Goal: Task Accomplishment & Management: Use online tool/utility

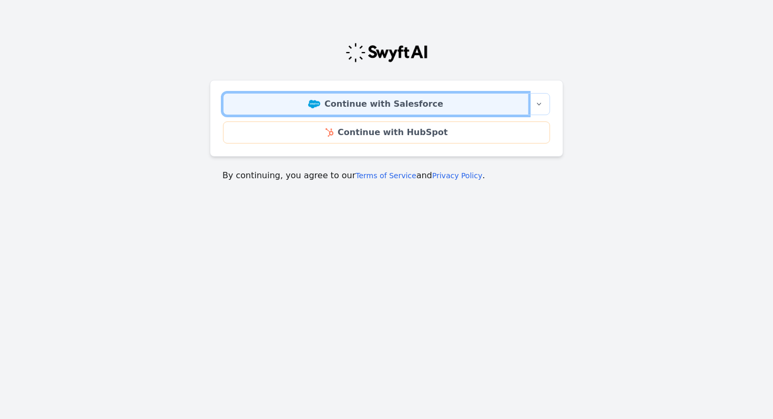
click at [412, 98] on link "Continue with Salesforce" at bounding box center [376, 104] width 306 height 22
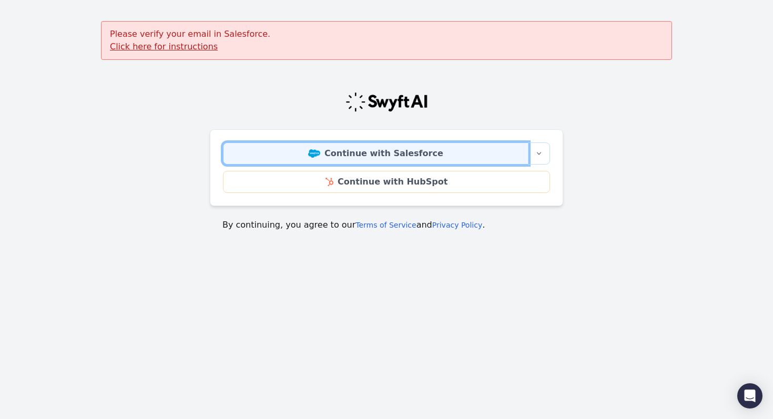
click at [512, 155] on link "Continue with Salesforce" at bounding box center [376, 154] width 306 height 22
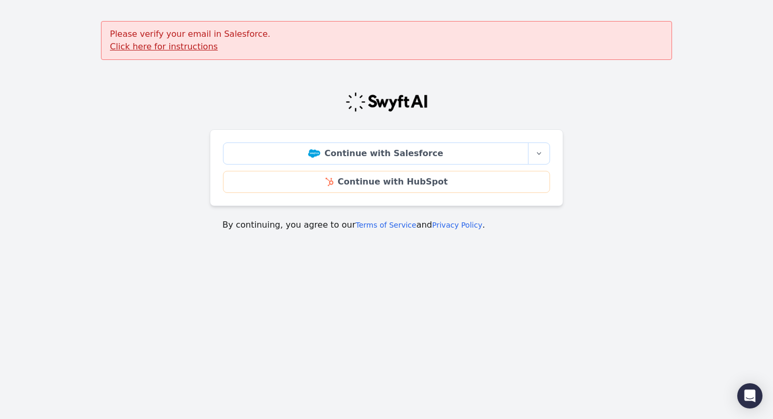
click at [189, 48] on u "Click here for instructions" at bounding box center [164, 47] width 108 height 10
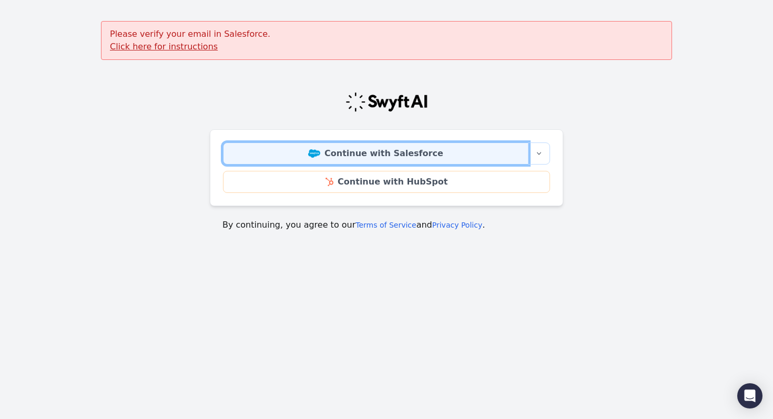
click at [368, 156] on link "Continue with Salesforce" at bounding box center [376, 154] width 306 height 22
click at [368, 153] on link "Continue with Salesforce" at bounding box center [376, 154] width 306 height 22
click at [287, 154] on link "Continue with Salesforce" at bounding box center [376, 154] width 306 height 22
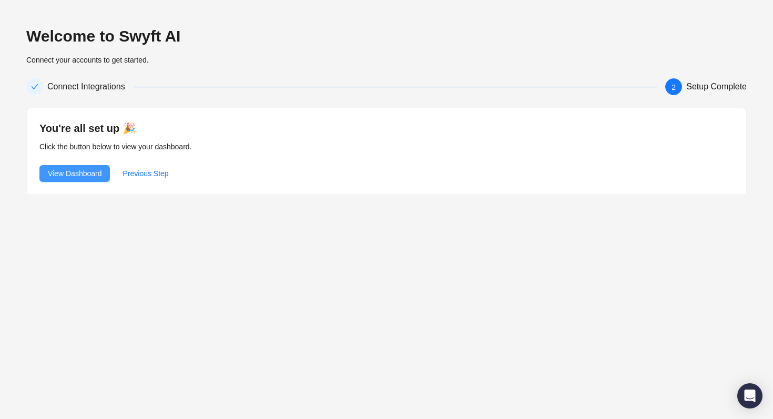
click at [97, 170] on span "View Dashboard" at bounding box center [75, 174] width 54 height 12
